Goal: Transaction & Acquisition: Purchase product/service

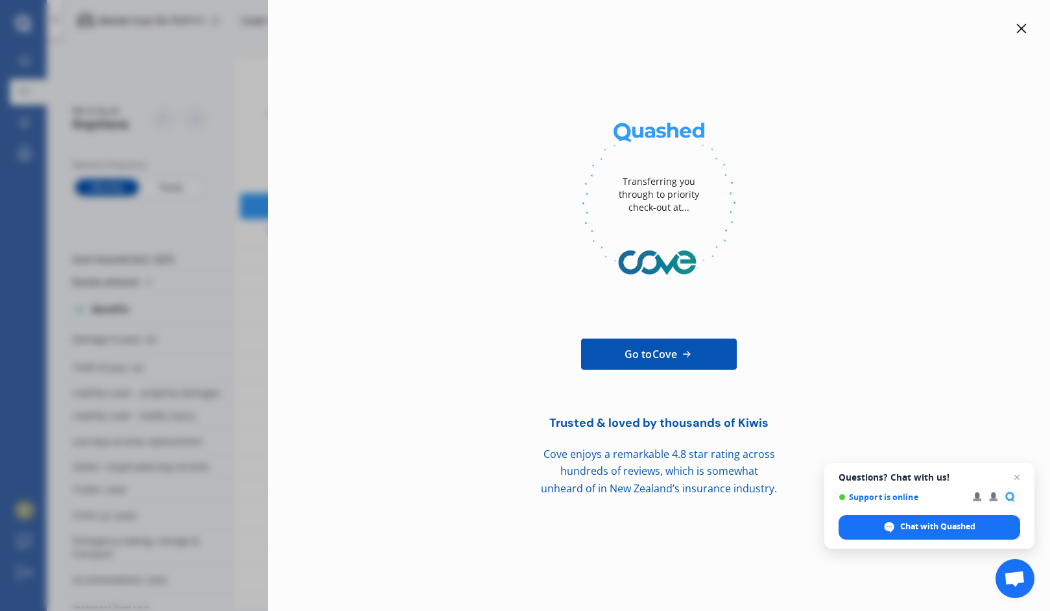
click at [1028, 25] on div at bounding box center [1022, 29] width 16 height 16
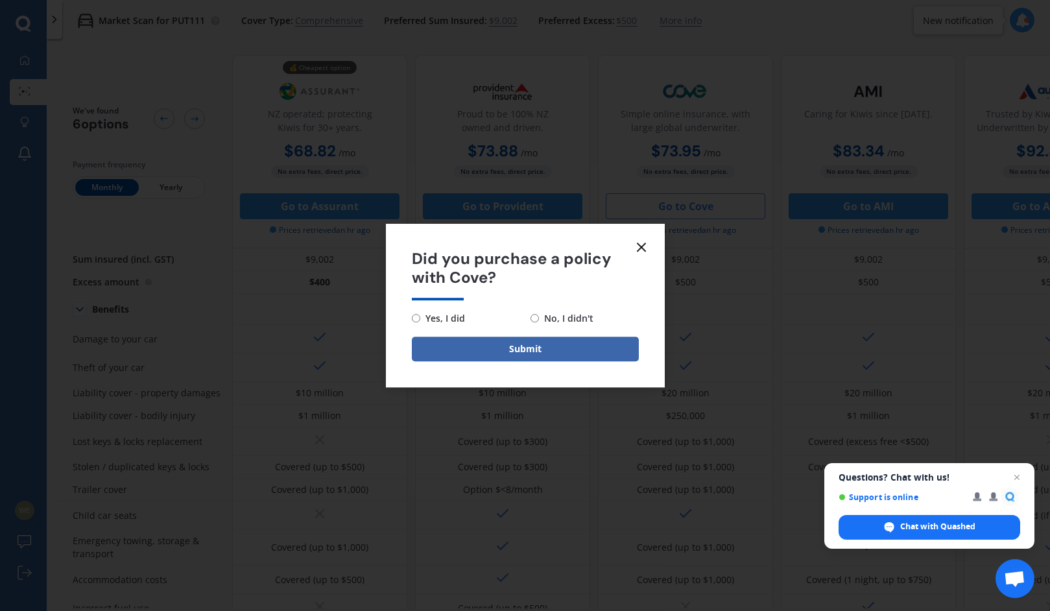
click at [643, 257] on form "Did you purchase a policy with Cove? Yes, I did No, I didn't Submit" at bounding box center [525, 305] width 279 height 163
click at [646, 250] on icon at bounding box center [642, 247] width 16 height 16
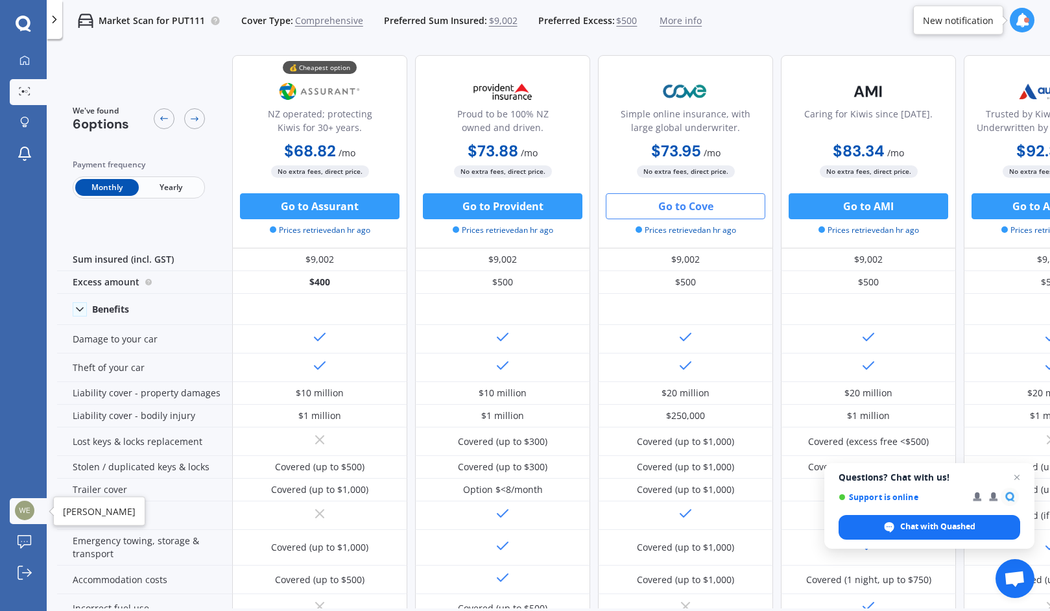
click at [24, 514] on img at bounding box center [24, 510] width 19 height 19
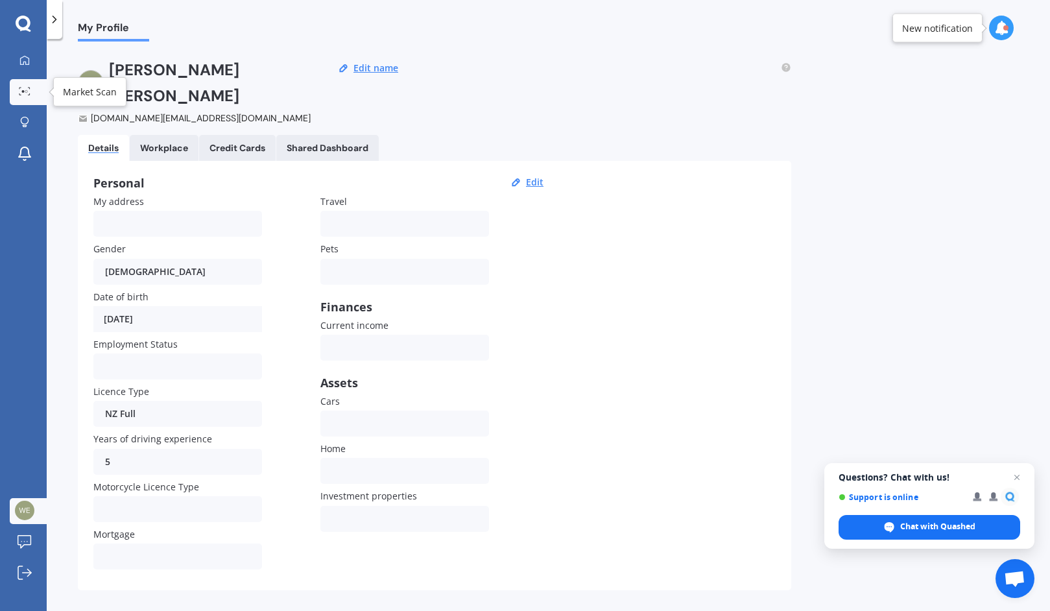
click at [37, 91] on link "Market Scan" at bounding box center [28, 92] width 37 height 26
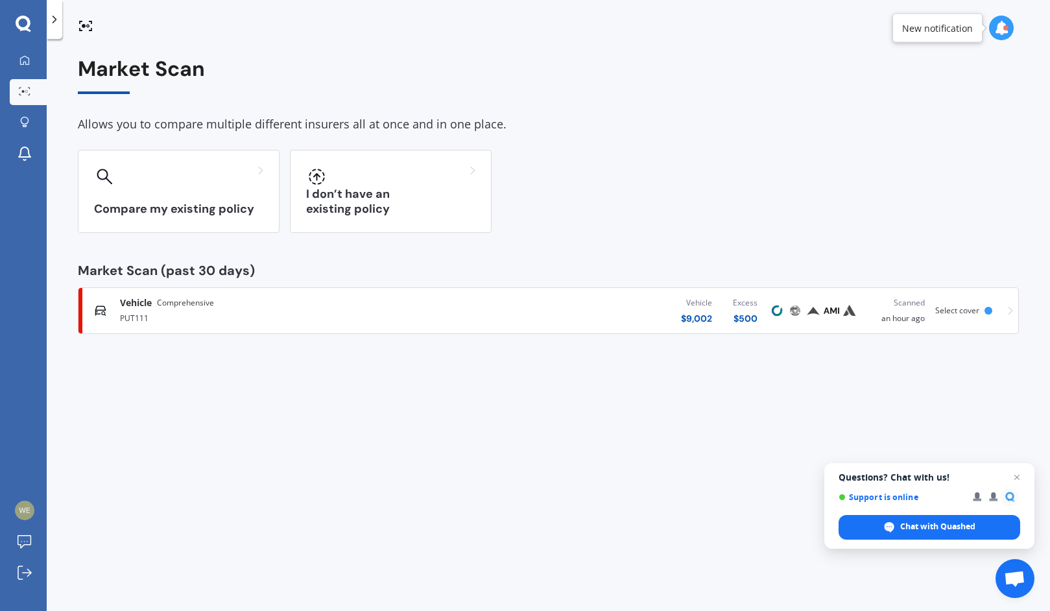
click at [274, 302] on div "Vehicle Comprehensive" at bounding box center [275, 302] width 311 height 13
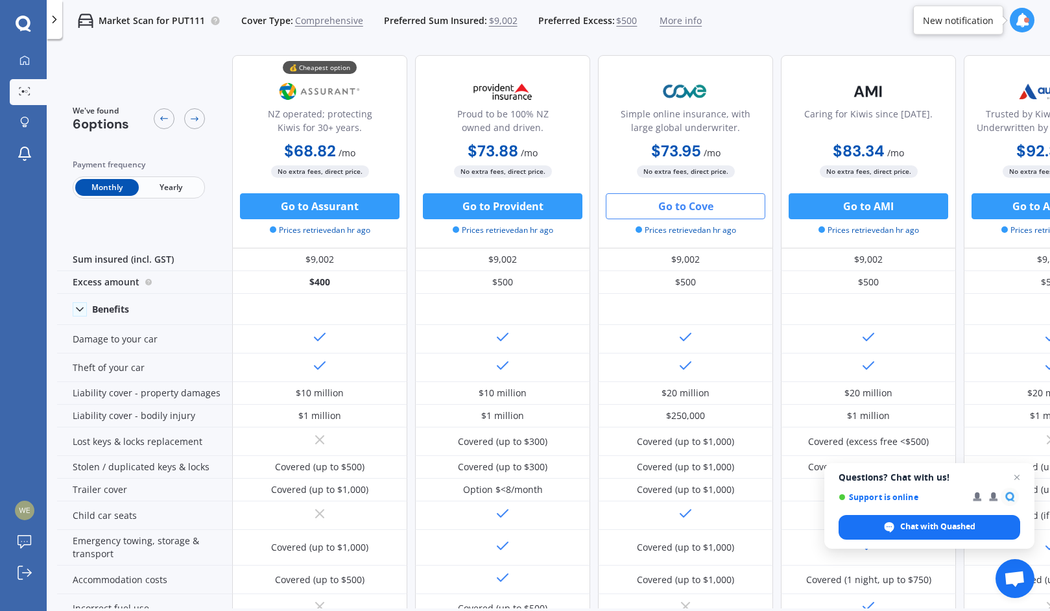
click at [677, 204] on button "Go to Cove" at bounding box center [686, 206] width 160 height 26
